Goal: Use online tool/utility: Utilize a website feature to perform a specific function

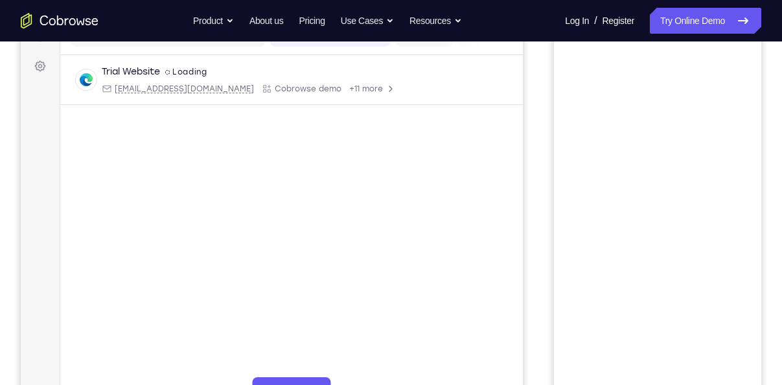
scroll to position [172, 0]
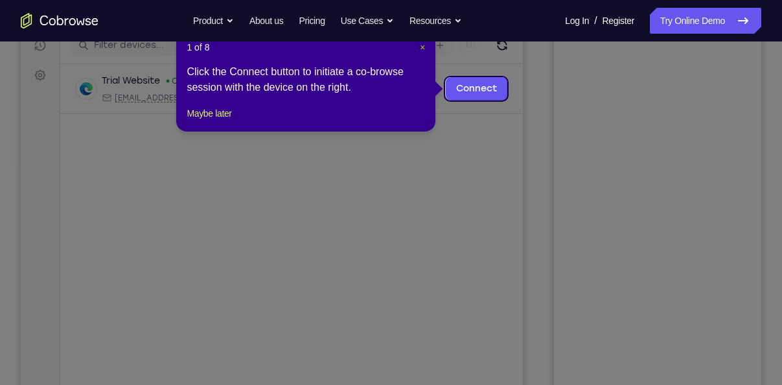
click at [424, 49] on span "×" at bounding box center [422, 47] width 5 height 10
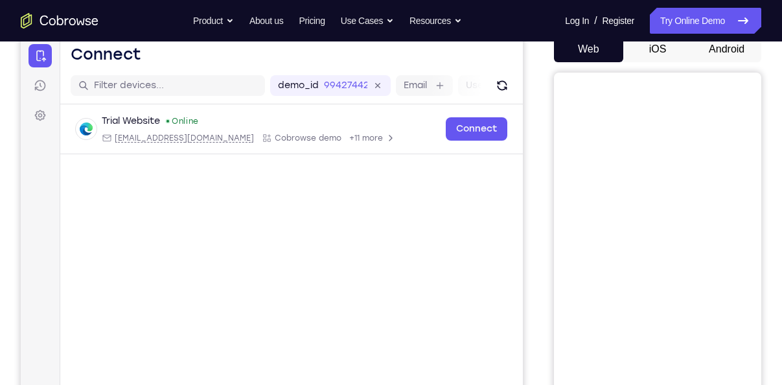
scroll to position [137, 0]
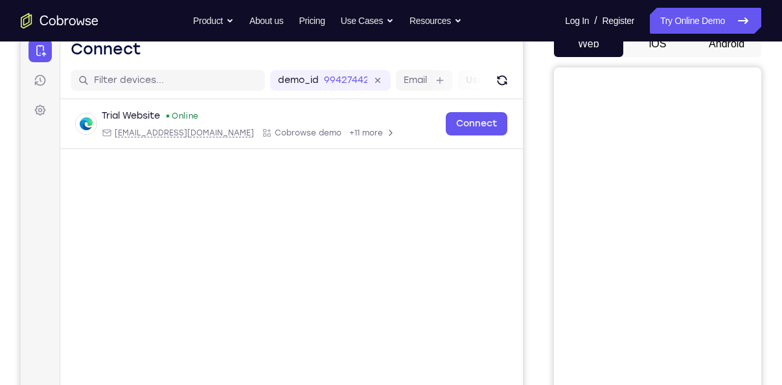
click at [723, 49] on button "Android" at bounding box center [726, 44] width 69 height 26
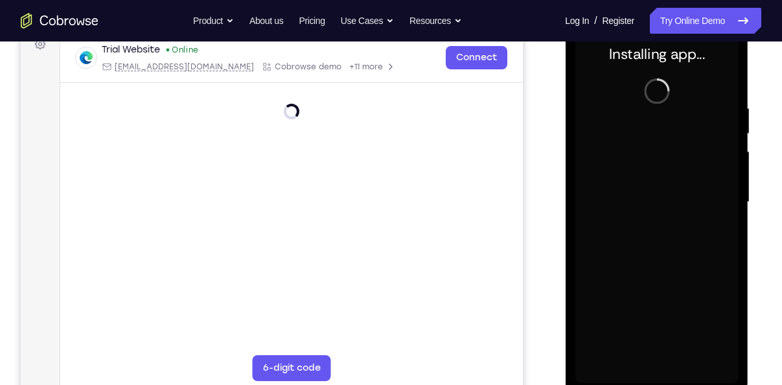
scroll to position [204, 0]
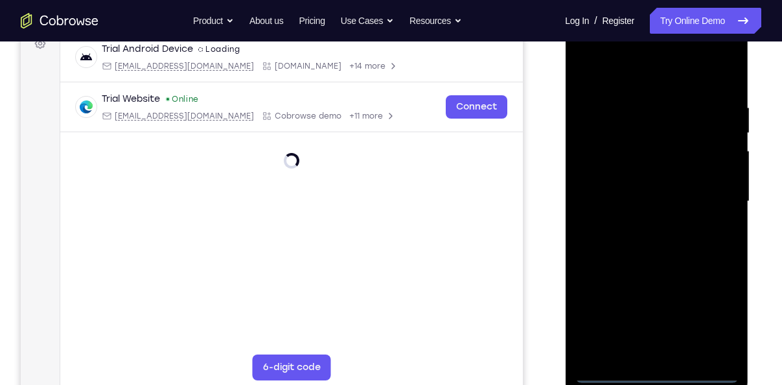
click at [651, 369] on div at bounding box center [656, 201] width 163 height 363
click at [719, 310] on div at bounding box center [656, 201] width 163 height 363
click at [616, 76] on div at bounding box center [656, 201] width 163 height 363
click at [706, 191] on div at bounding box center [656, 201] width 163 height 363
click at [645, 225] on div at bounding box center [656, 201] width 163 height 363
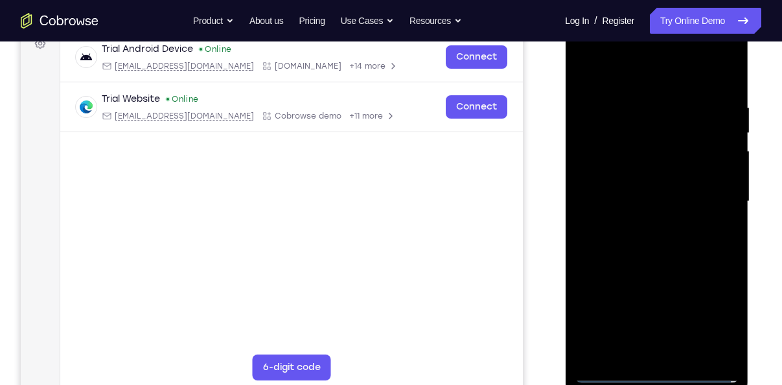
click at [642, 186] on div at bounding box center [656, 201] width 163 height 363
click at [639, 177] on div at bounding box center [656, 201] width 163 height 363
click at [619, 202] on div at bounding box center [656, 201] width 163 height 363
click at [632, 197] on div at bounding box center [656, 201] width 163 height 363
click at [630, 304] on div at bounding box center [656, 201] width 163 height 363
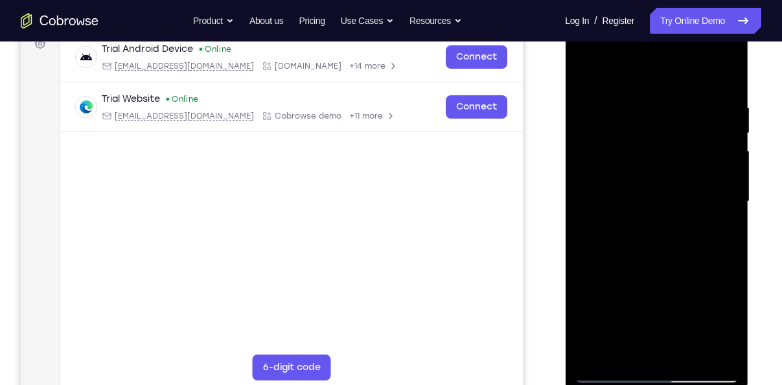
click at [596, 327] on div at bounding box center [656, 201] width 163 height 363
click at [685, 278] on div at bounding box center [656, 201] width 163 height 363
click at [624, 278] on div at bounding box center [656, 201] width 163 height 363
click at [636, 329] on div at bounding box center [656, 201] width 163 height 363
click at [595, 304] on div at bounding box center [656, 201] width 163 height 363
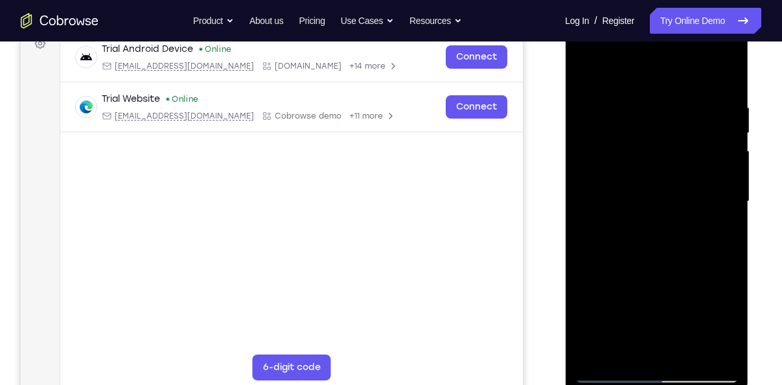
click at [711, 346] on div at bounding box center [656, 201] width 163 height 363
click at [643, 243] on div at bounding box center [656, 201] width 163 height 363
click at [640, 260] on div at bounding box center [656, 201] width 163 height 363
click at [728, 66] on div at bounding box center [656, 201] width 163 height 363
click at [687, 350] on div at bounding box center [656, 201] width 163 height 363
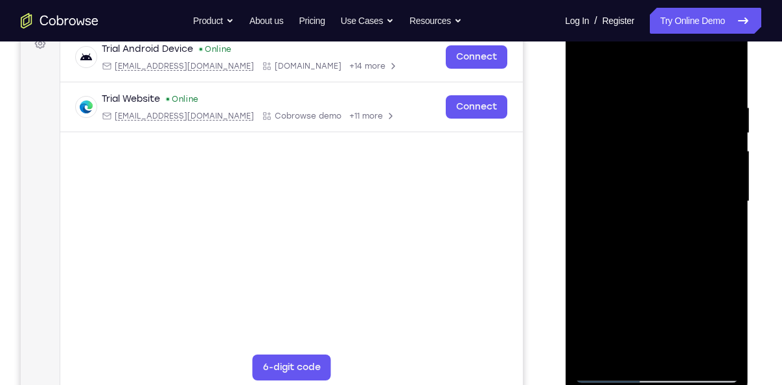
click at [665, 273] on div at bounding box center [656, 201] width 163 height 363
click at [654, 86] on div at bounding box center [656, 201] width 163 height 363
click at [639, 229] on div at bounding box center [656, 201] width 163 height 363
click at [621, 179] on div at bounding box center [656, 201] width 163 height 363
click at [586, 68] on div at bounding box center [656, 201] width 163 height 363
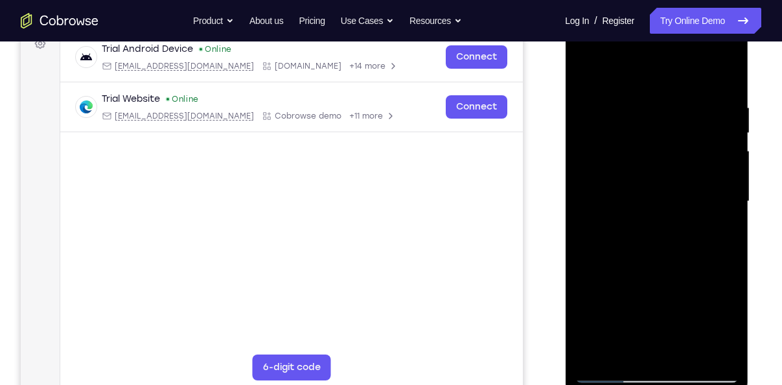
click at [686, 351] on div at bounding box center [656, 201] width 163 height 363
click at [649, 87] on div at bounding box center [656, 201] width 163 height 363
click at [647, 229] on div at bounding box center [656, 201] width 163 height 363
click at [651, 347] on div at bounding box center [656, 201] width 163 height 363
click at [719, 233] on div at bounding box center [656, 201] width 163 height 363
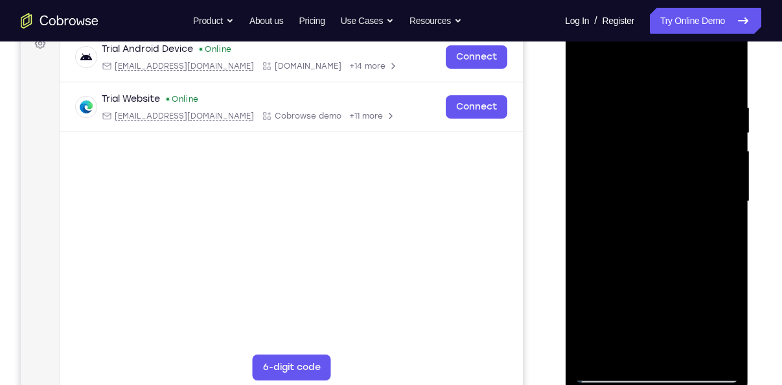
click at [586, 70] on div at bounding box center [656, 201] width 163 height 363
click at [631, 231] on div at bounding box center [656, 201] width 163 height 363
click at [611, 348] on div at bounding box center [656, 201] width 163 height 363
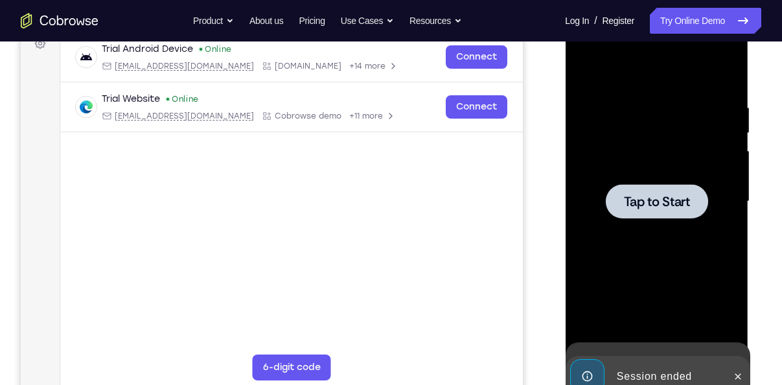
scroll to position [187, 0]
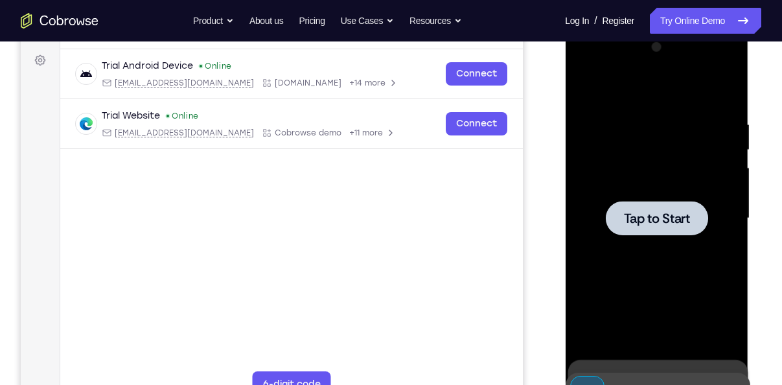
click at [637, 204] on div at bounding box center [656, 218] width 102 height 34
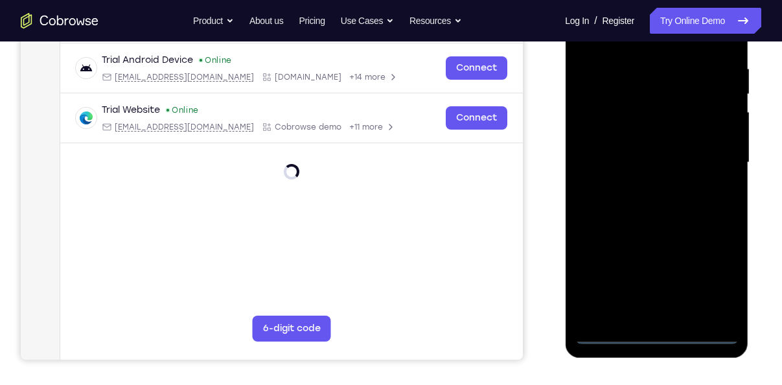
scroll to position [244, 0]
click at [662, 336] on div at bounding box center [656, 162] width 163 height 363
click at [716, 283] on div at bounding box center [656, 162] width 163 height 363
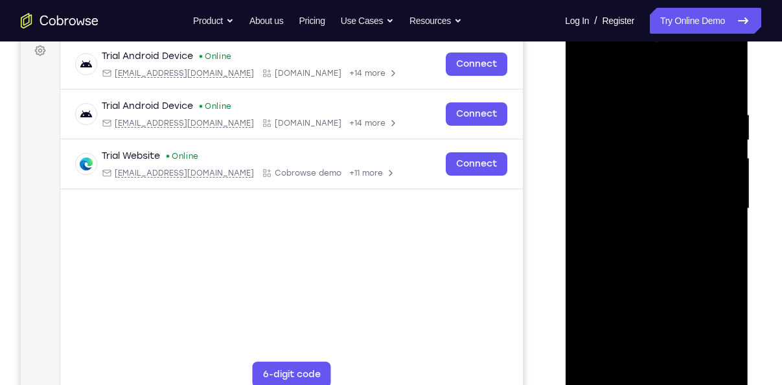
scroll to position [196, 0]
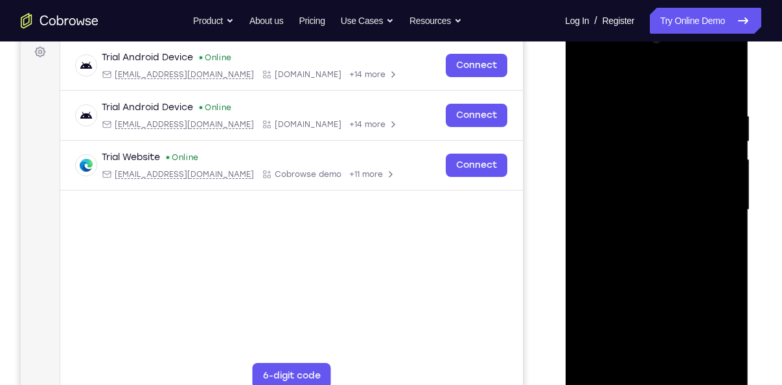
click at [619, 81] on div at bounding box center [656, 210] width 163 height 363
click at [708, 200] on div at bounding box center [656, 210] width 163 height 363
click at [637, 229] on div at bounding box center [656, 210] width 163 height 363
click at [608, 193] on div at bounding box center [656, 210] width 163 height 363
click at [606, 180] on div at bounding box center [656, 210] width 163 height 363
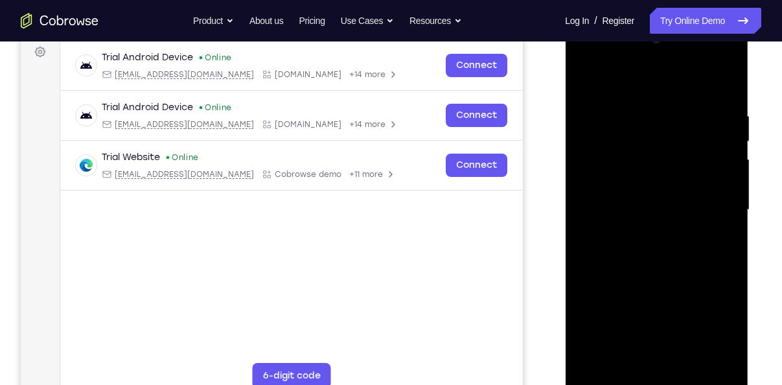
click at [600, 209] on div at bounding box center [656, 210] width 163 height 363
click at [598, 252] on div at bounding box center [656, 210] width 163 height 363
click at [609, 245] on div at bounding box center [656, 210] width 163 height 363
click at [676, 266] on div at bounding box center [656, 210] width 163 height 363
click at [689, 360] on div at bounding box center [656, 210] width 163 height 363
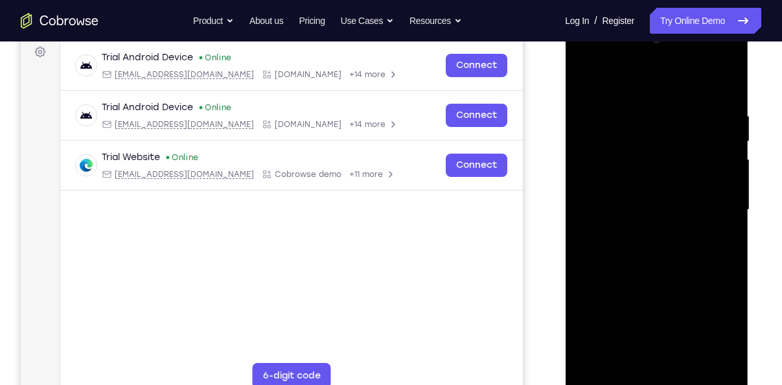
click at [653, 279] on div at bounding box center [656, 210] width 163 height 363
click at [646, 100] on div at bounding box center [656, 210] width 163 height 363
click at [590, 79] on div at bounding box center [656, 210] width 163 height 363
click at [638, 114] on div at bounding box center [656, 210] width 163 height 363
click at [706, 359] on div at bounding box center [656, 210] width 163 height 363
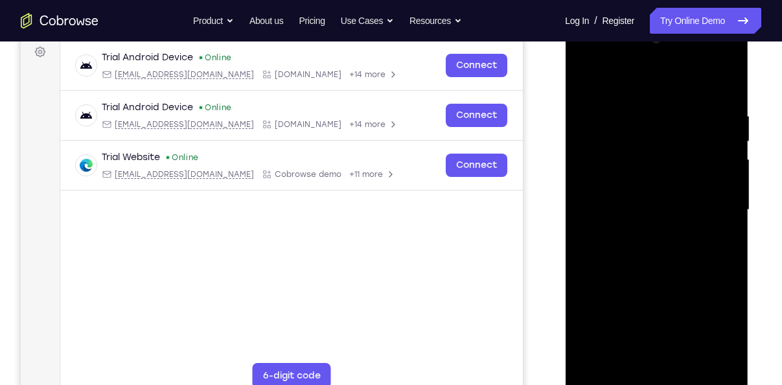
click at [726, 286] on div at bounding box center [656, 210] width 163 height 363
click at [708, 356] on div at bounding box center [656, 210] width 163 height 363
click at [721, 295] on div at bounding box center [656, 210] width 163 height 363
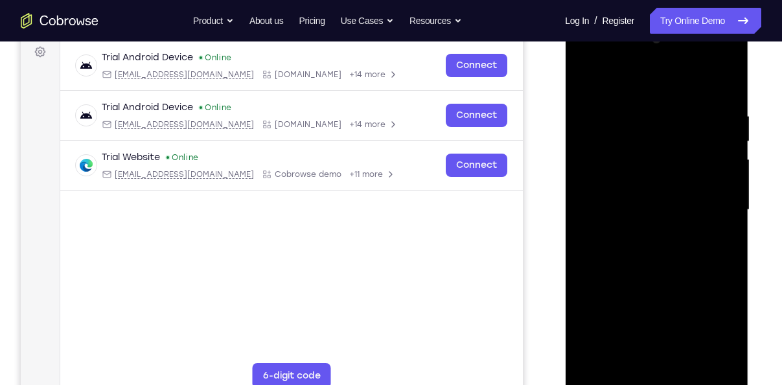
click at [721, 82] on div at bounding box center [656, 210] width 163 height 363
click at [726, 76] on div at bounding box center [656, 210] width 163 height 363
click at [594, 363] on div at bounding box center [656, 210] width 163 height 363
click at [732, 238] on div at bounding box center [656, 210] width 163 height 363
click at [730, 240] on div at bounding box center [656, 210] width 163 height 363
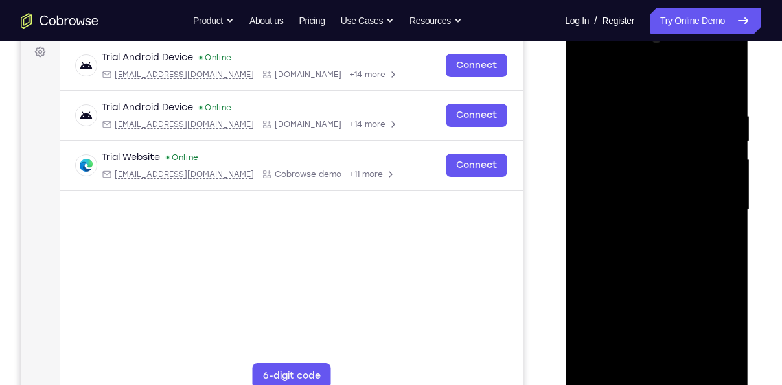
click at [732, 242] on div at bounding box center [656, 210] width 163 height 363
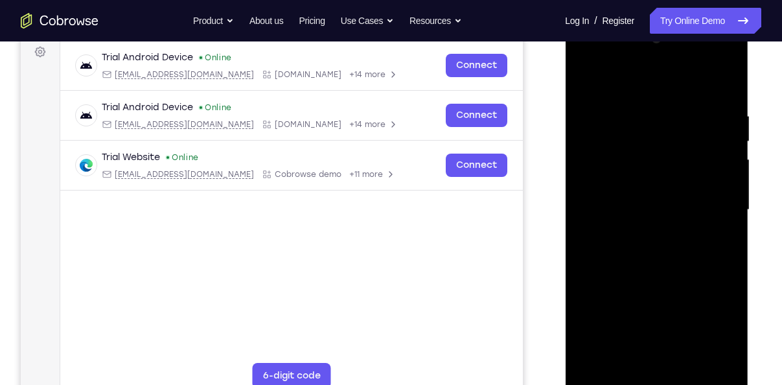
click at [732, 242] on div at bounding box center [656, 210] width 163 height 363
click at [729, 242] on div at bounding box center [656, 210] width 163 height 363
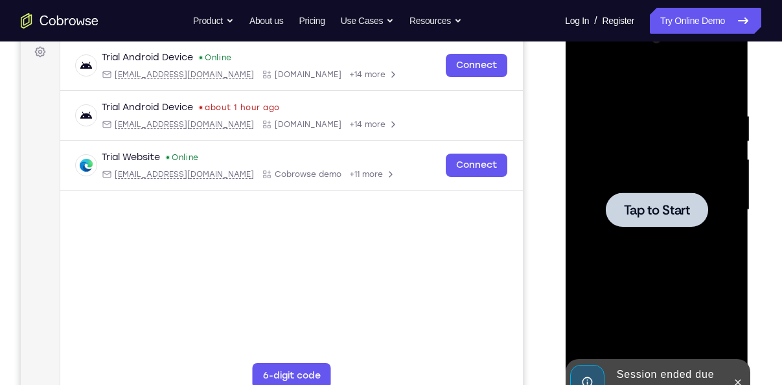
click at [615, 213] on div at bounding box center [656, 209] width 102 height 34
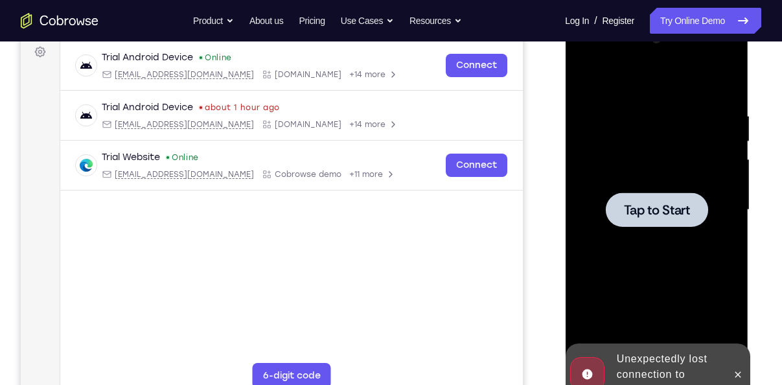
click at [641, 214] on span "Tap to Start" at bounding box center [656, 209] width 66 height 13
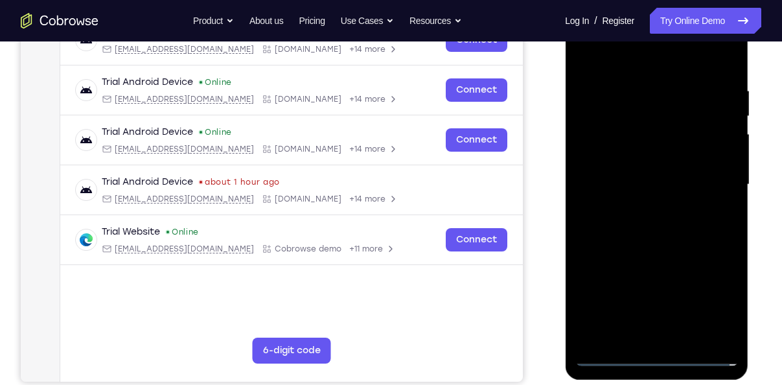
scroll to position [222, 0]
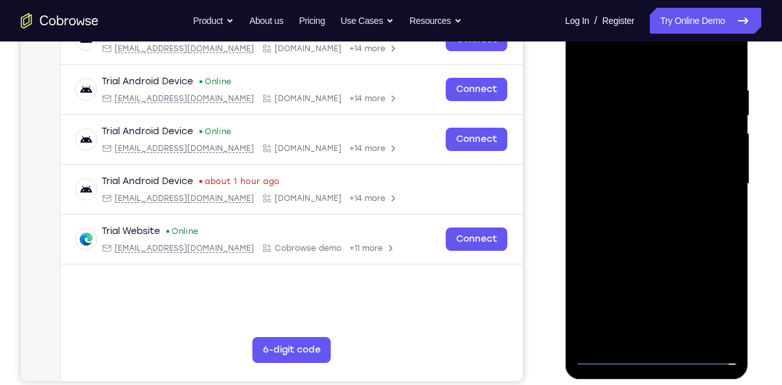
click at [658, 354] on div at bounding box center [656, 184] width 163 height 363
click at [725, 301] on div at bounding box center [656, 184] width 163 height 363
click at [630, 63] on div at bounding box center [656, 184] width 163 height 363
click at [711, 176] on div at bounding box center [656, 184] width 163 height 363
click at [646, 207] on div at bounding box center [656, 184] width 163 height 363
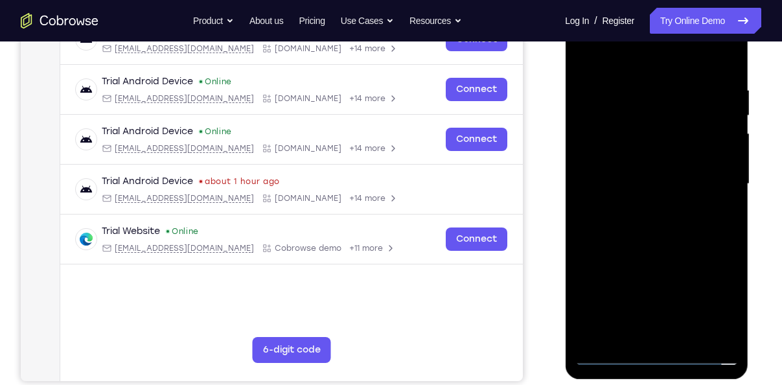
click at [643, 159] on div at bounding box center [656, 184] width 163 height 363
click at [621, 159] on div at bounding box center [656, 184] width 163 height 363
click at [660, 159] on div at bounding box center [656, 184] width 163 height 363
click at [641, 172] on div at bounding box center [656, 184] width 163 height 363
click at [588, 171] on div at bounding box center [656, 184] width 163 height 363
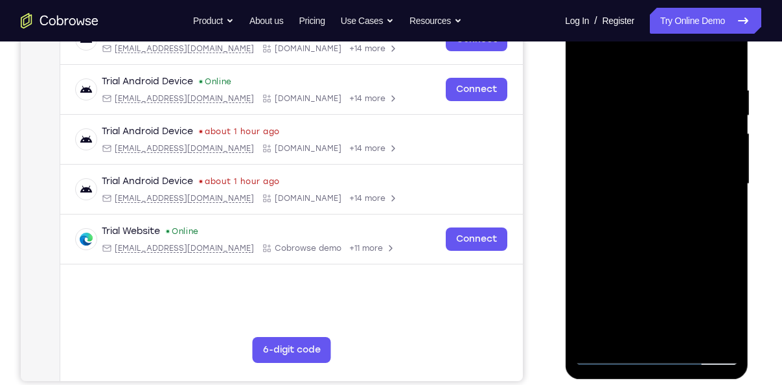
click at [659, 154] on div at bounding box center [656, 184] width 163 height 363
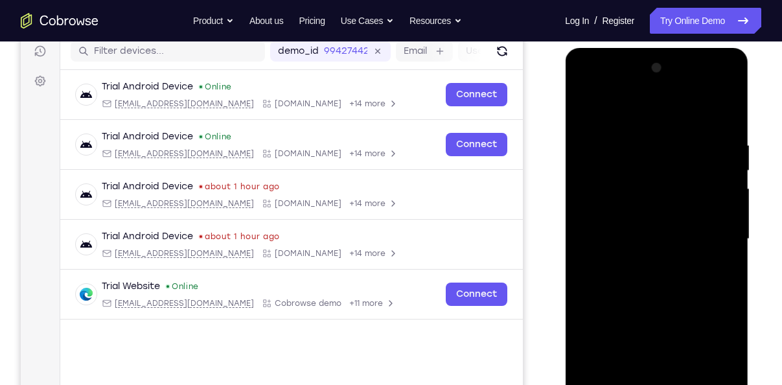
scroll to position [167, 0]
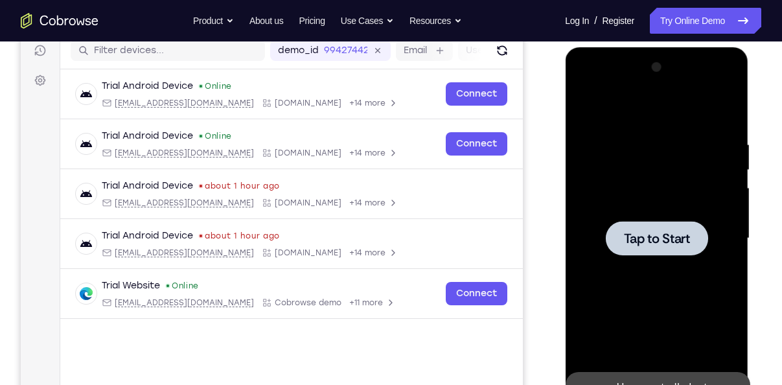
click at [647, 235] on span "Tap to Start" at bounding box center [656, 238] width 66 height 13
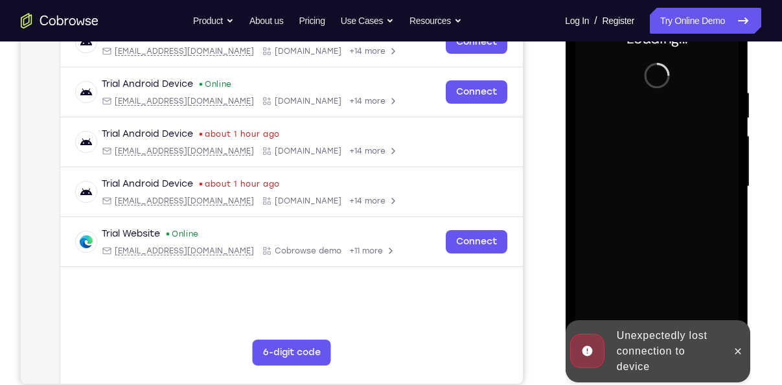
scroll to position [220, 0]
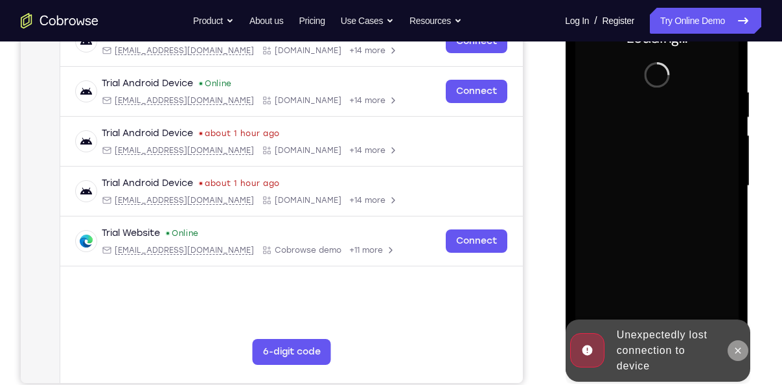
click at [735, 345] on icon at bounding box center [737, 350] width 10 height 10
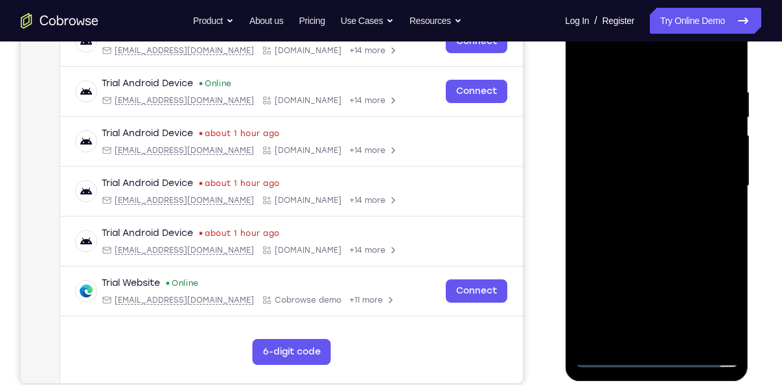
click at [655, 354] on div at bounding box center [656, 186] width 163 height 363
click at [711, 296] on div at bounding box center [656, 186] width 163 height 363
click at [615, 49] on div at bounding box center [656, 186] width 163 height 363
click at [712, 177] on div at bounding box center [656, 186] width 163 height 363
click at [661, 323] on div at bounding box center [656, 186] width 163 height 363
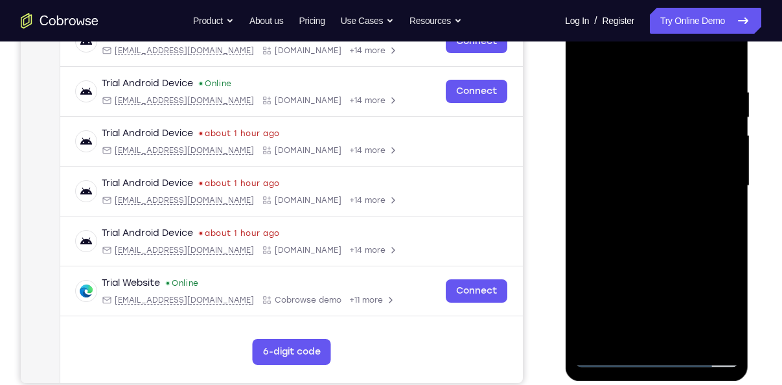
click at [642, 209] on div at bounding box center [656, 186] width 163 height 363
click at [631, 176] on div at bounding box center [656, 186] width 163 height 363
click at [631, 161] on div at bounding box center [656, 186] width 163 height 363
click at [618, 186] on div at bounding box center [656, 186] width 163 height 363
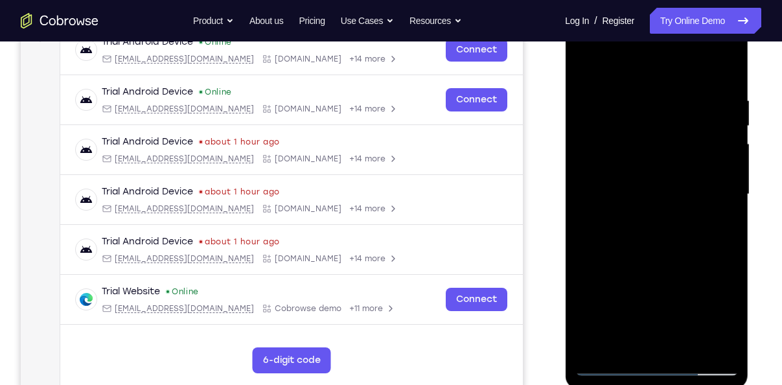
scroll to position [211, 0]
click at [660, 248] on div at bounding box center [656, 195] width 163 height 363
click at [658, 183] on div at bounding box center [656, 195] width 163 height 363
click at [643, 193] on div at bounding box center [656, 195] width 163 height 363
click at [662, 198] on div at bounding box center [656, 195] width 163 height 363
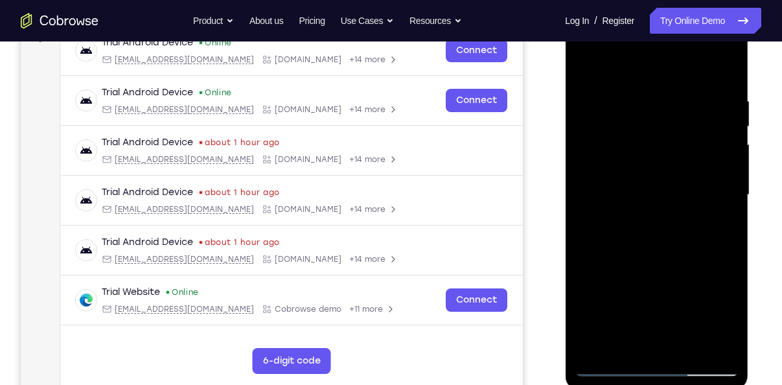
click at [719, 165] on div at bounding box center [656, 195] width 163 height 363
click at [673, 165] on div at bounding box center [656, 195] width 163 height 363
click at [645, 94] on div at bounding box center [656, 195] width 163 height 363
click at [726, 84] on div at bounding box center [656, 195] width 163 height 363
click at [639, 97] on div at bounding box center [656, 195] width 163 height 363
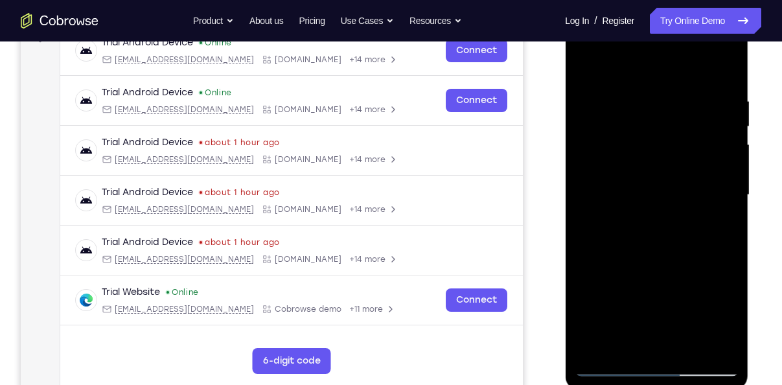
drag, startPoint x: 658, startPoint y: 69, endPoint x: 1226, endPoint y: 17, distance: 570.0
click at [661, 14] on div at bounding box center [656, 195] width 163 height 363
click at [710, 152] on div at bounding box center [656, 195] width 163 height 363
click at [722, 69] on div at bounding box center [656, 195] width 163 height 363
click at [687, 346] on div at bounding box center [656, 195] width 163 height 363
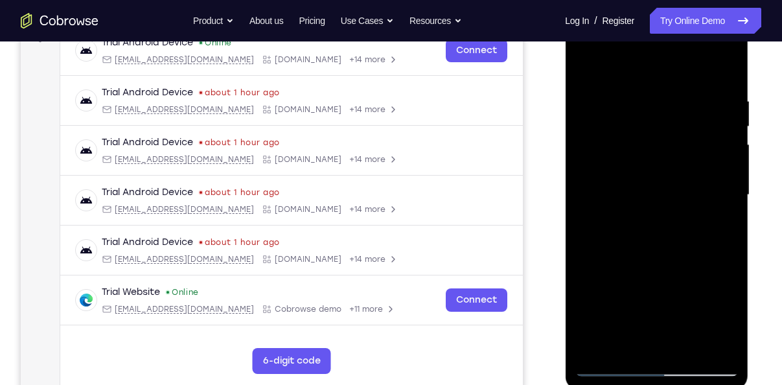
click at [663, 267] on div at bounding box center [656, 195] width 163 height 363
click at [648, 84] on div at bounding box center [656, 195] width 163 height 363
click at [647, 198] on div at bounding box center [656, 195] width 163 height 363
click at [625, 340] on div at bounding box center [656, 195] width 163 height 363
click at [721, 225] on div at bounding box center [656, 195] width 163 height 363
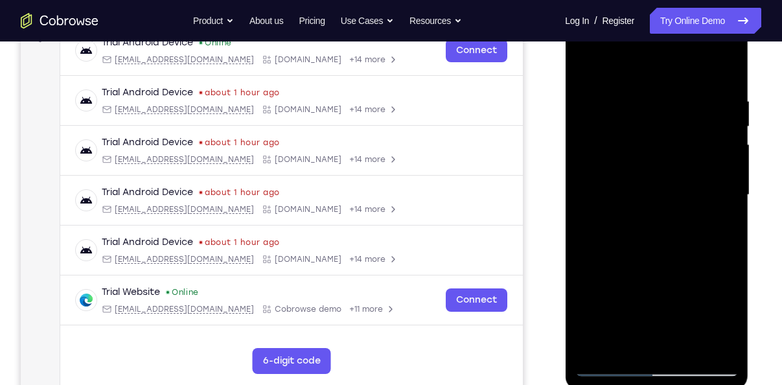
click at [721, 229] on div at bounding box center [656, 195] width 163 height 363
click at [584, 67] on div at bounding box center [656, 195] width 163 height 363
click at [588, 63] on div at bounding box center [656, 195] width 163 height 363
